Goal: Navigation & Orientation: Find specific page/section

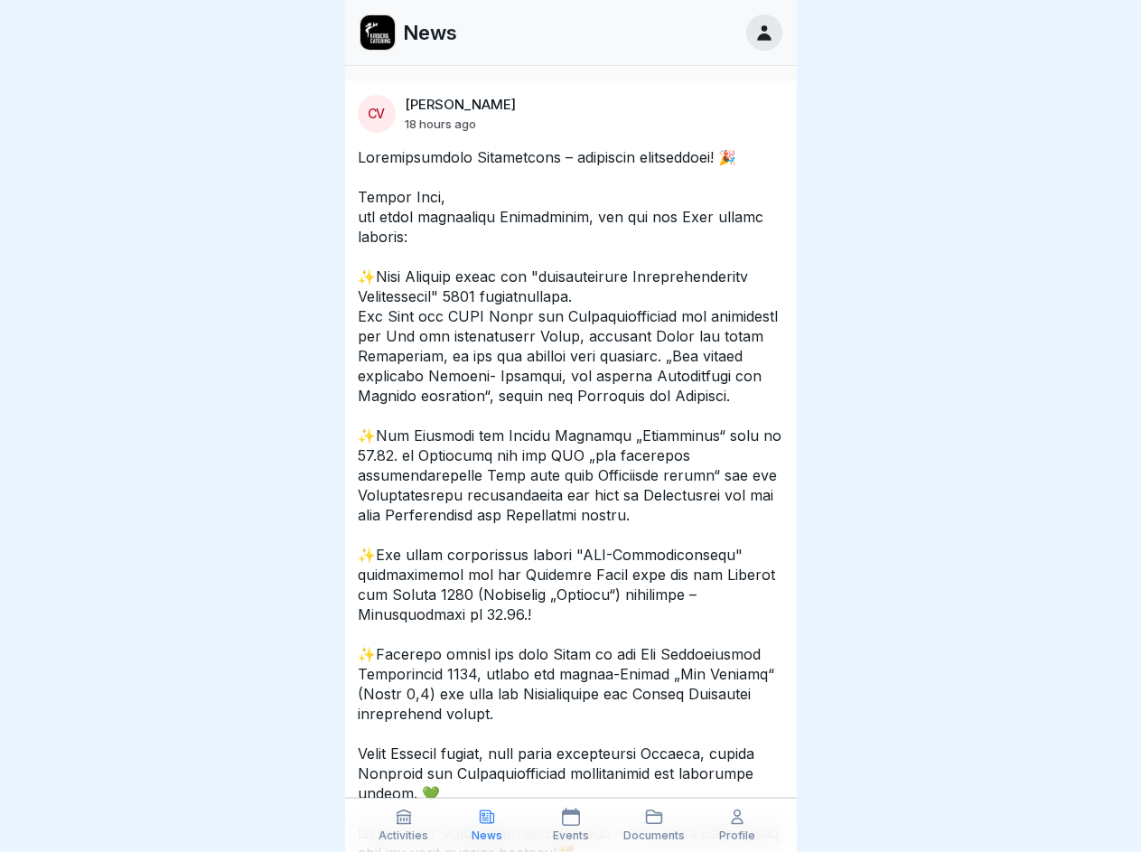
click at [404, 825] on icon at bounding box center [404, 817] width 18 height 18
click at [487, 825] on icon at bounding box center [487, 817] width 18 height 18
click at [570, 825] on icon at bounding box center [571, 817] width 18 height 18
click at [654, 825] on icon at bounding box center [654, 817] width 18 height 18
click at [737, 825] on icon at bounding box center [737, 817] width 18 height 18
